Goal: Navigation & Orientation: Understand site structure

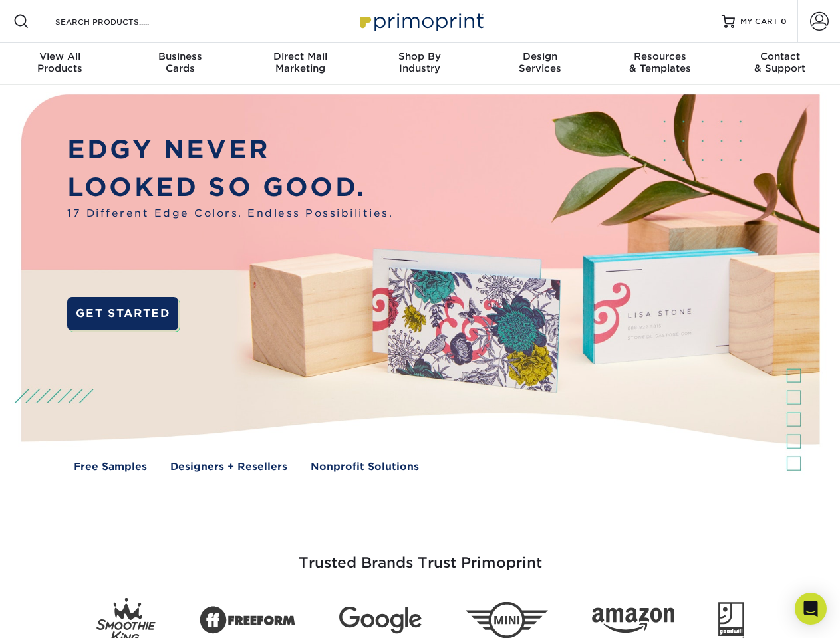
click at [420, 319] on img at bounding box center [419, 293] width 831 height 416
click at [21, 21] on span at bounding box center [21, 21] width 16 height 16
click at [818, 21] on span at bounding box center [819, 21] width 19 height 19
click at [60, 64] on div "View All Products" at bounding box center [60, 63] width 120 height 24
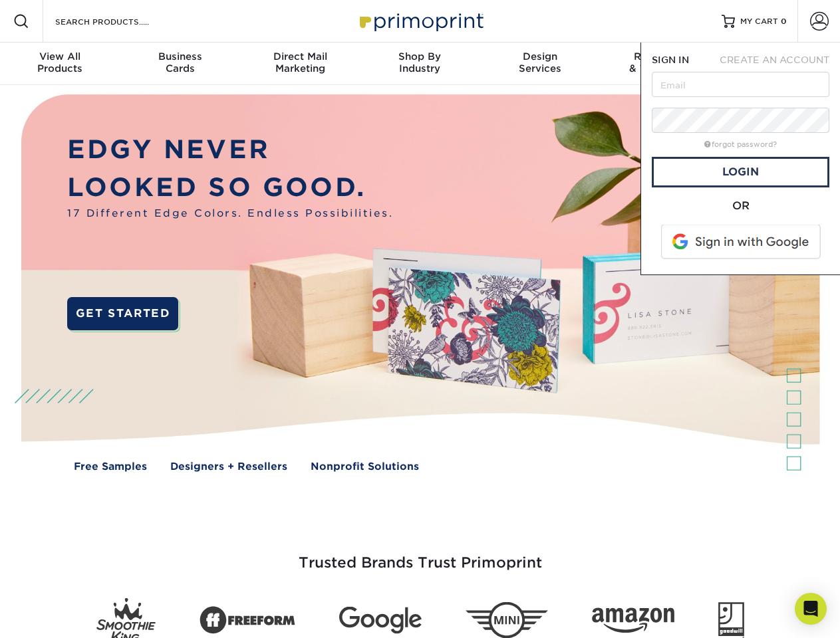
click at [180, 64] on div "Business Cards" at bounding box center [180, 63] width 120 height 24
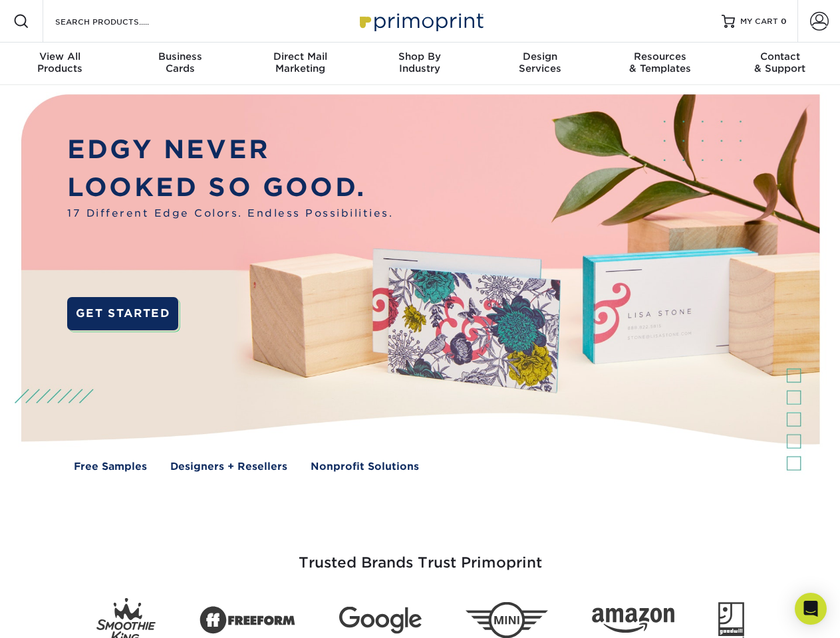
click at [300, 64] on div "Direct Mail Marketing" at bounding box center [300, 63] width 120 height 24
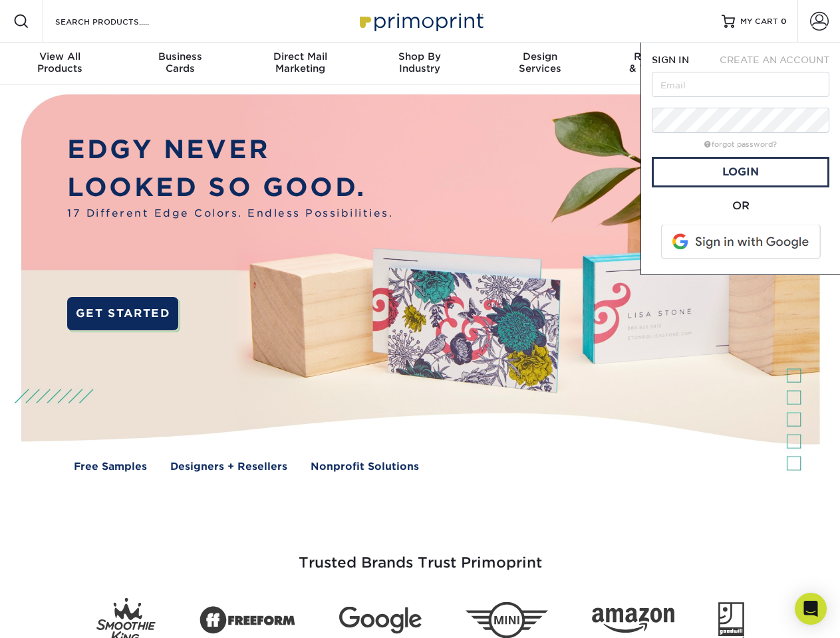
click at [420, 64] on div "Shop By Industry" at bounding box center [420, 63] width 120 height 24
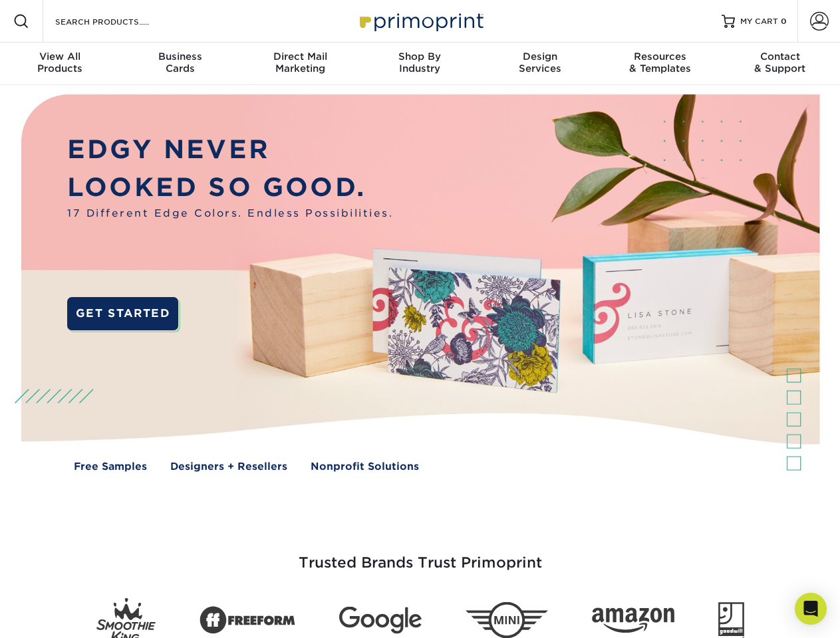
click at [540, 64] on div "Design Services" at bounding box center [540, 63] width 120 height 24
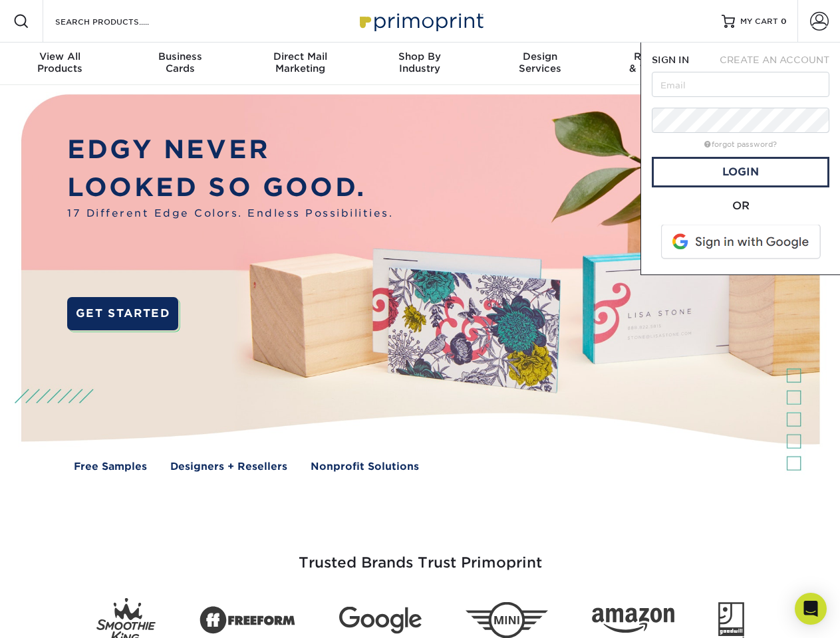
click at [660, 64] on span "SIGN IN" at bounding box center [670, 60] width 37 height 11
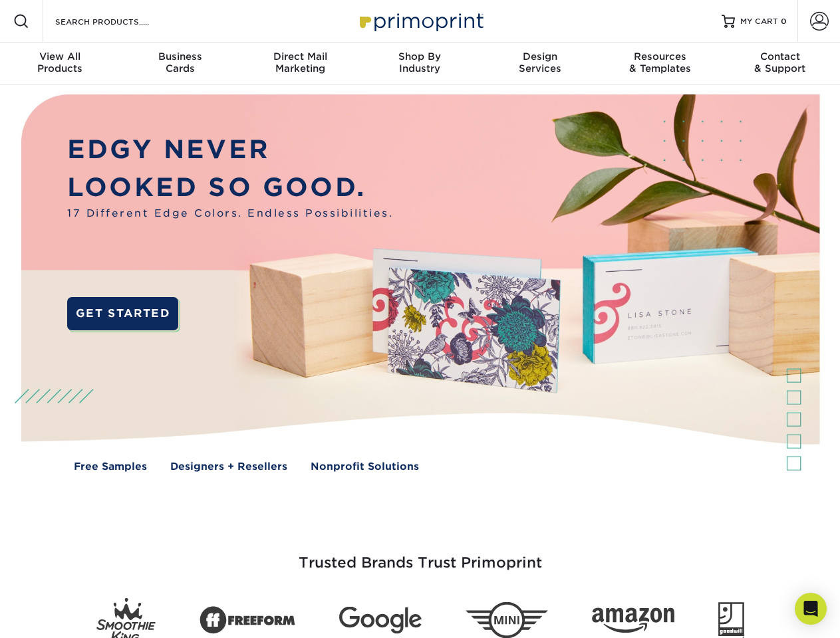
click at [780, 64] on div "Contact & Support" at bounding box center [780, 63] width 120 height 24
